Goal: Information Seeking & Learning: Learn about a topic

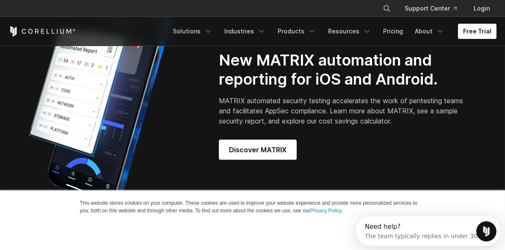
scroll to position [665, 0]
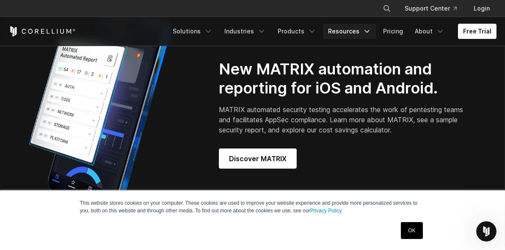
click at [354, 34] on link "Resources" at bounding box center [349, 31] width 53 height 15
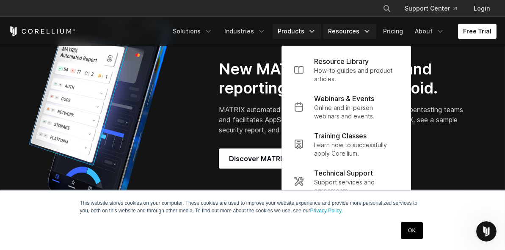
click at [314, 30] on icon "Navigation Menu" at bounding box center [312, 31] width 8 height 8
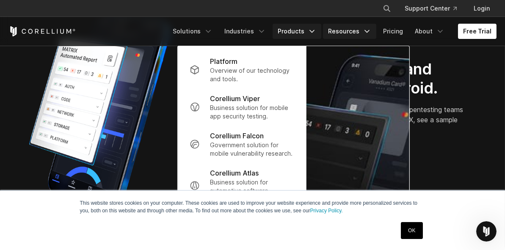
click at [349, 28] on link "Resources" at bounding box center [349, 31] width 53 height 15
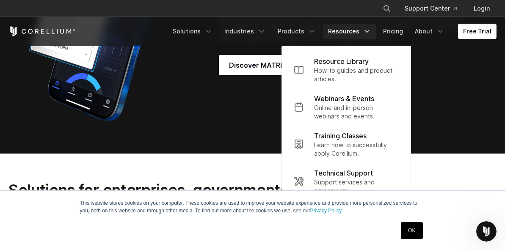
scroll to position [757, 0]
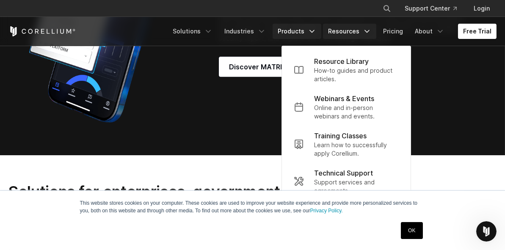
click at [316, 32] on icon "Navigation Menu" at bounding box center [312, 31] width 8 height 8
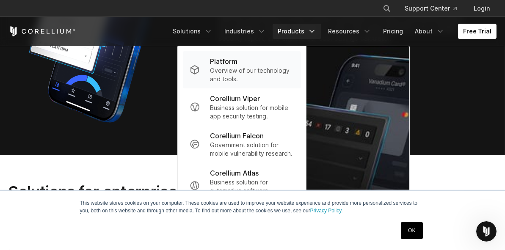
click at [261, 62] on div "Platform" at bounding box center [252, 61] width 84 height 10
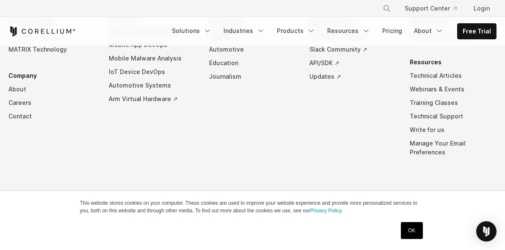
scroll to position [4034, 0]
click at [146, 106] on link "Arm Virtual Hardware ↗" at bounding box center [152, 99] width 87 height 14
